Goal: Check status: Check status

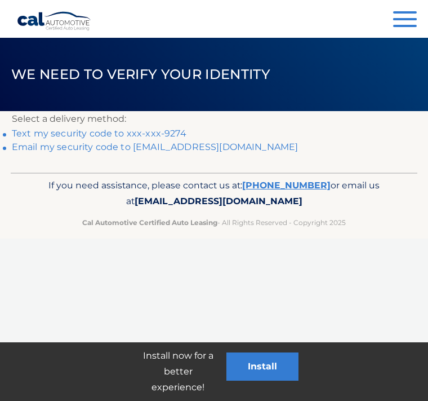
click at [43, 133] on link "Text my security code to xxx-xxx-9274" at bounding box center [99, 133] width 175 height 11
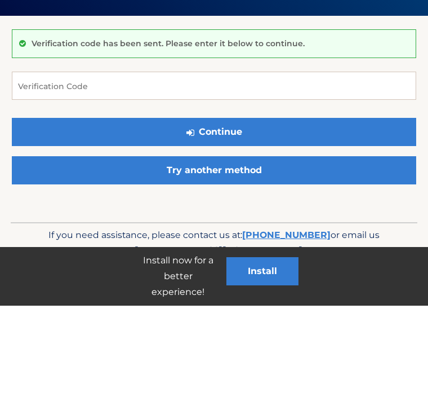
click at [26, 125] on div "Verification code has been sent. Please enter it below to continue." at bounding box center [214, 139] width 404 height 29
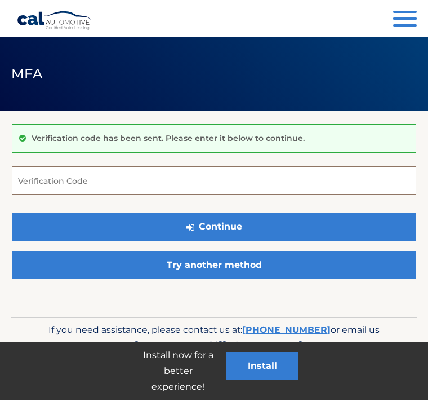
click at [24, 179] on input "Verification Code" at bounding box center [214, 181] width 404 height 28
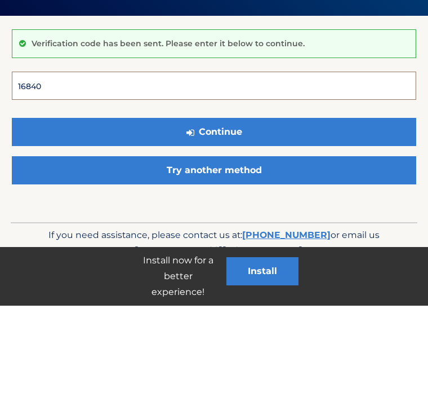
type input "168400"
click at [214, 213] on button "Continue" at bounding box center [214, 227] width 404 height 28
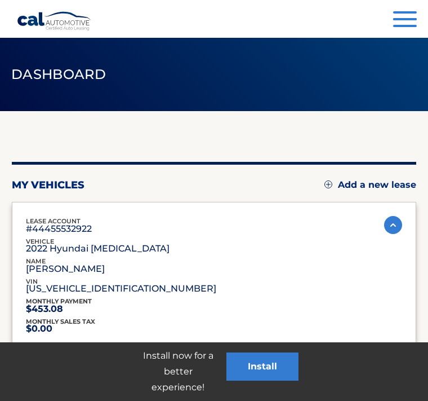
click at [241, 359] on button "Install" at bounding box center [262, 366] width 72 height 28
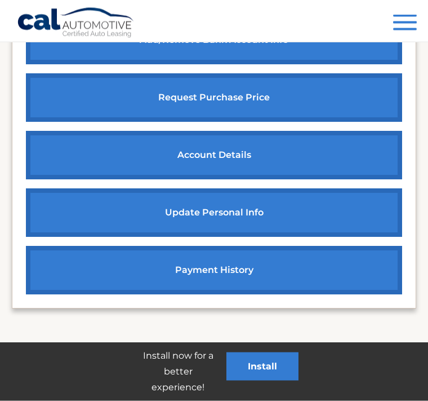
scroll to position [628, 0]
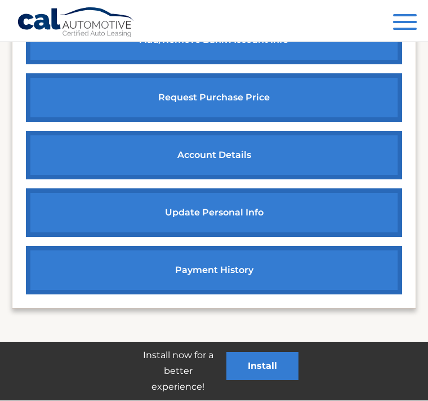
click at [44, 248] on link "payment history" at bounding box center [214, 270] width 376 height 48
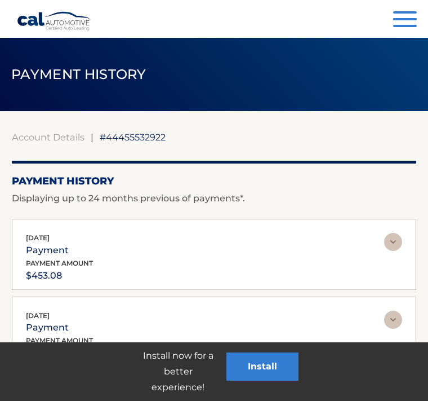
click at [415, 14] on button "Menu" at bounding box center [405, 20] width 24 height 19
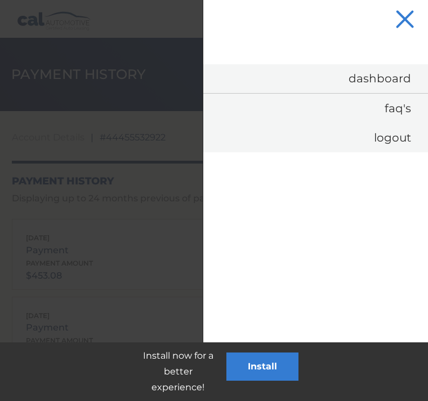
click at [206, 78] on link "Dashboard" at bounding box center [315, 78] width 225 height 29
click at [209, 75] on link "Dashboard" at bounding box center [315, 78] width 225 height 29
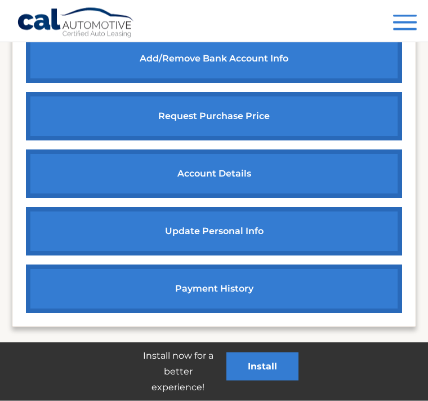
scroll to position [628, 0]
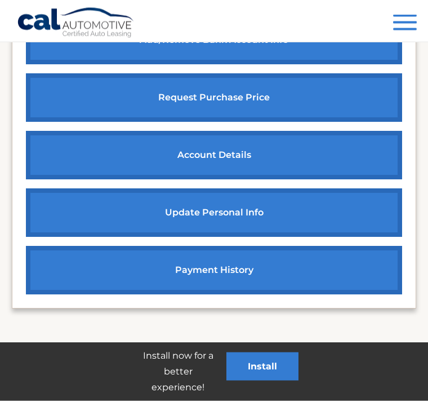
click at [248, 380] on button "Install" at bounding box center [262, 366] width 72 height 28
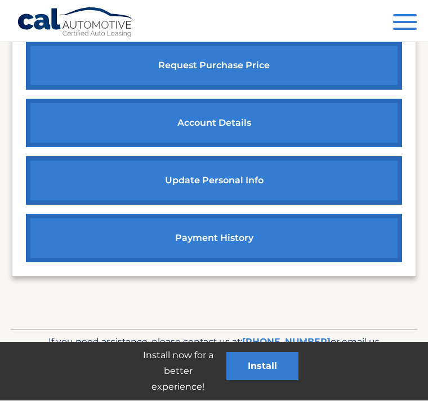
click at [96, 109] on link "account details" at bounding box center [214, 123] width 376 height 48
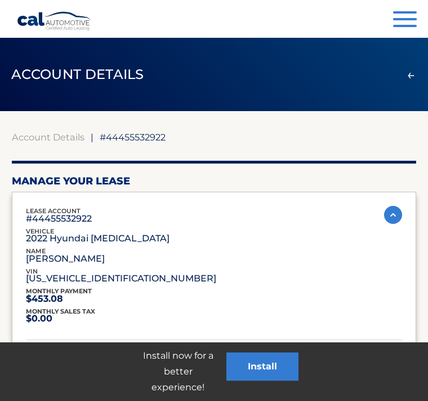
click at [52, 109] on header "ACCOUNT DETAILS ←" at bounding box center [214, 74] width 428 height 73
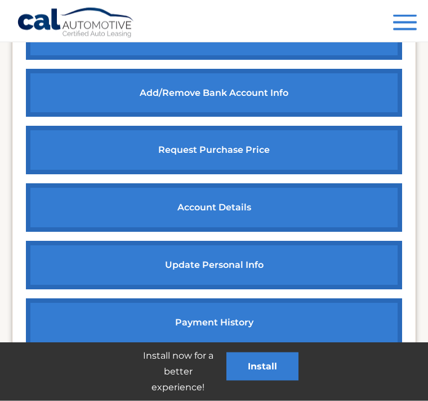
scroll to position [468, 0]
click at [54, 217] on link "account details" at bounding box center [214, 207] width 376 height 48
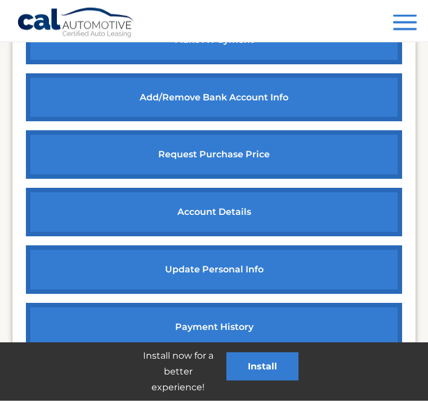
scroll to position [464, 0]
click at [54, 206] on link "account details" at bounding box center [214, 212] width 376 height 48
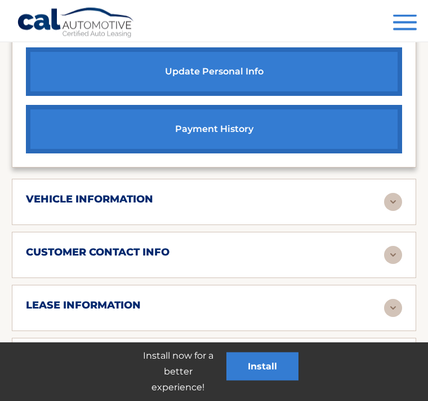
scroll to position [671, 0]
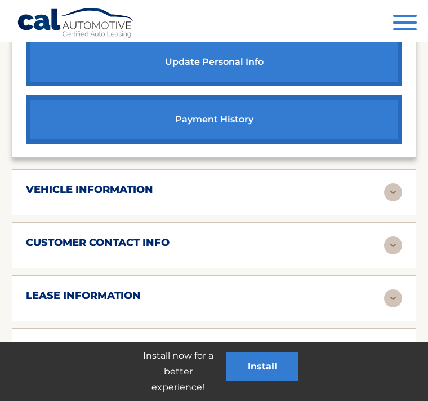
click at [34, 289] on h2 "lease information" at bounding box center [83, 295] width 115 height 13
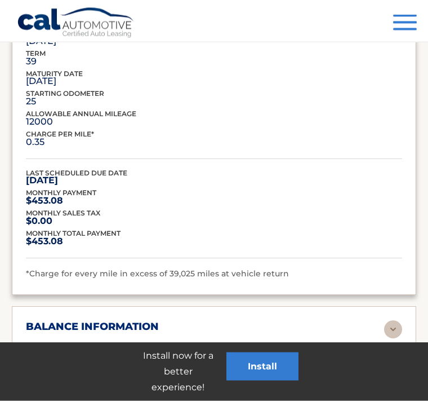
scroll to position [967, 0]
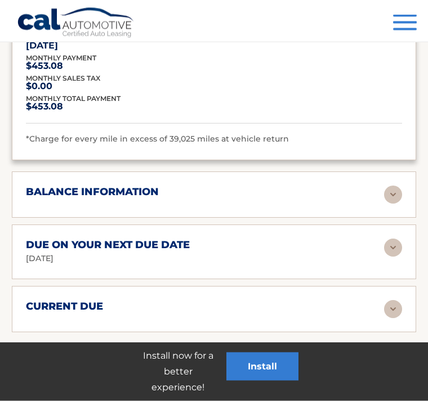
click at [28, 252] on p "[DATE]" at bounding box center [40, 259] width 28 height 14
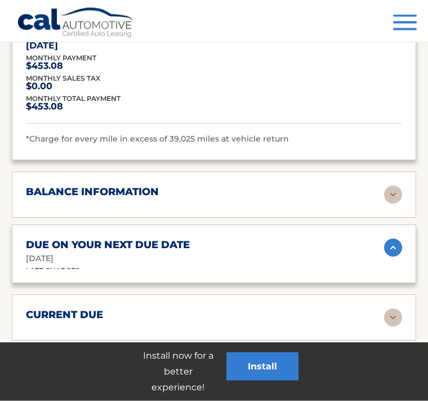
scroll to position [1102, 0]
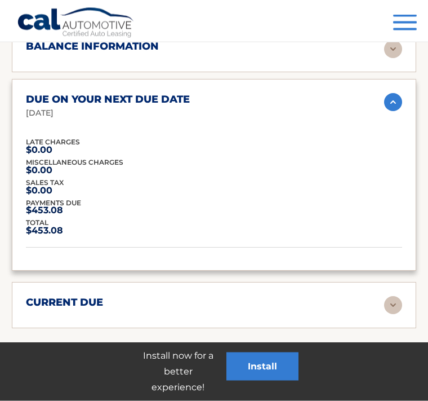
click at [27, 296] on h2 "current due" at bounding box center [64, 302] width 77 height 13
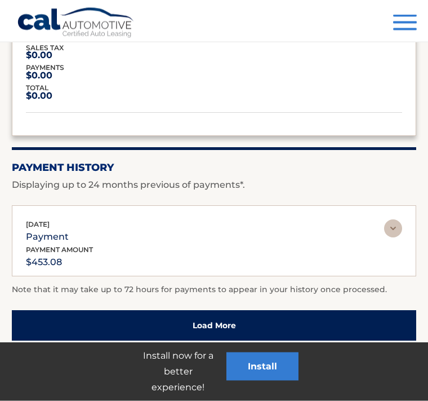
scroll to position [1582, 0]
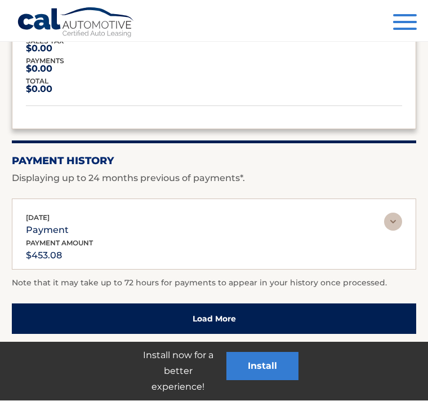
click at [25, 304] on link "Load More" at bounding box center [214, 319] width 404 height 30
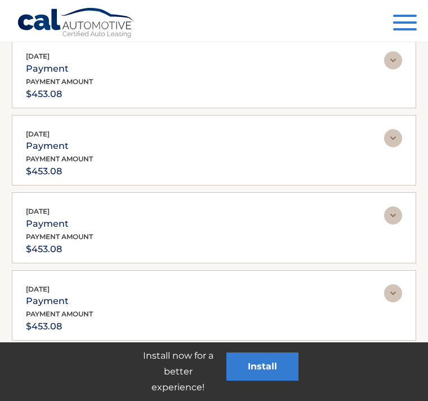
scroll to position [1742, 0]
